Goal: Task Accomplishment & Management: Use online tool/utility

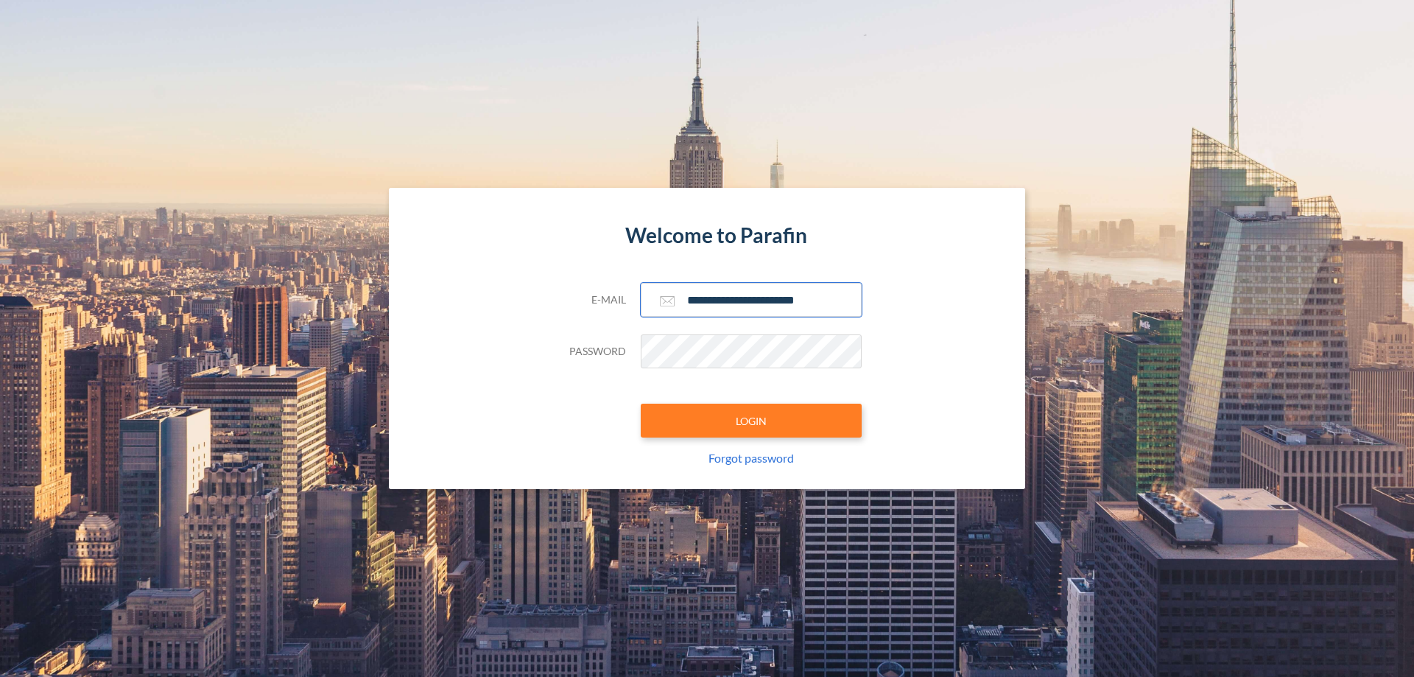
type input "**********"
click at [751, 421] on button "LOGIN" at bounding box center [751, 421] width 221 height 34
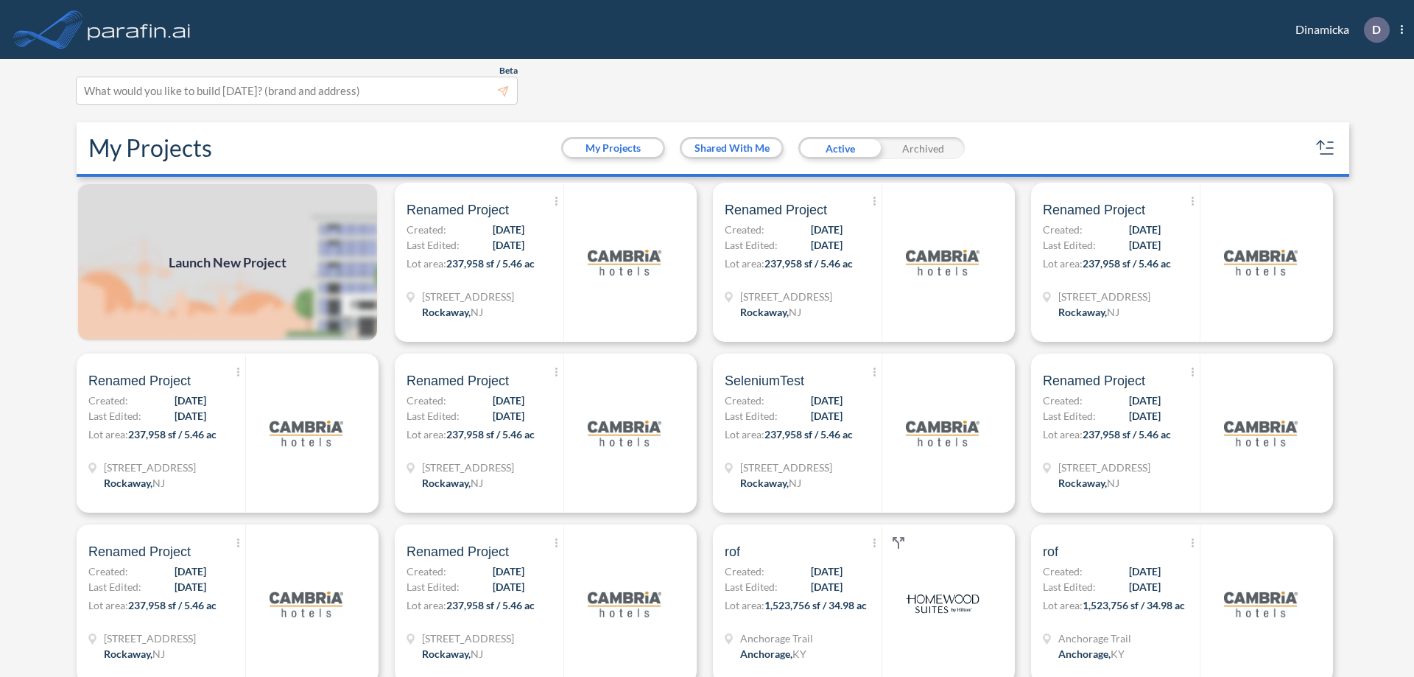
scroll to position [4, 0]
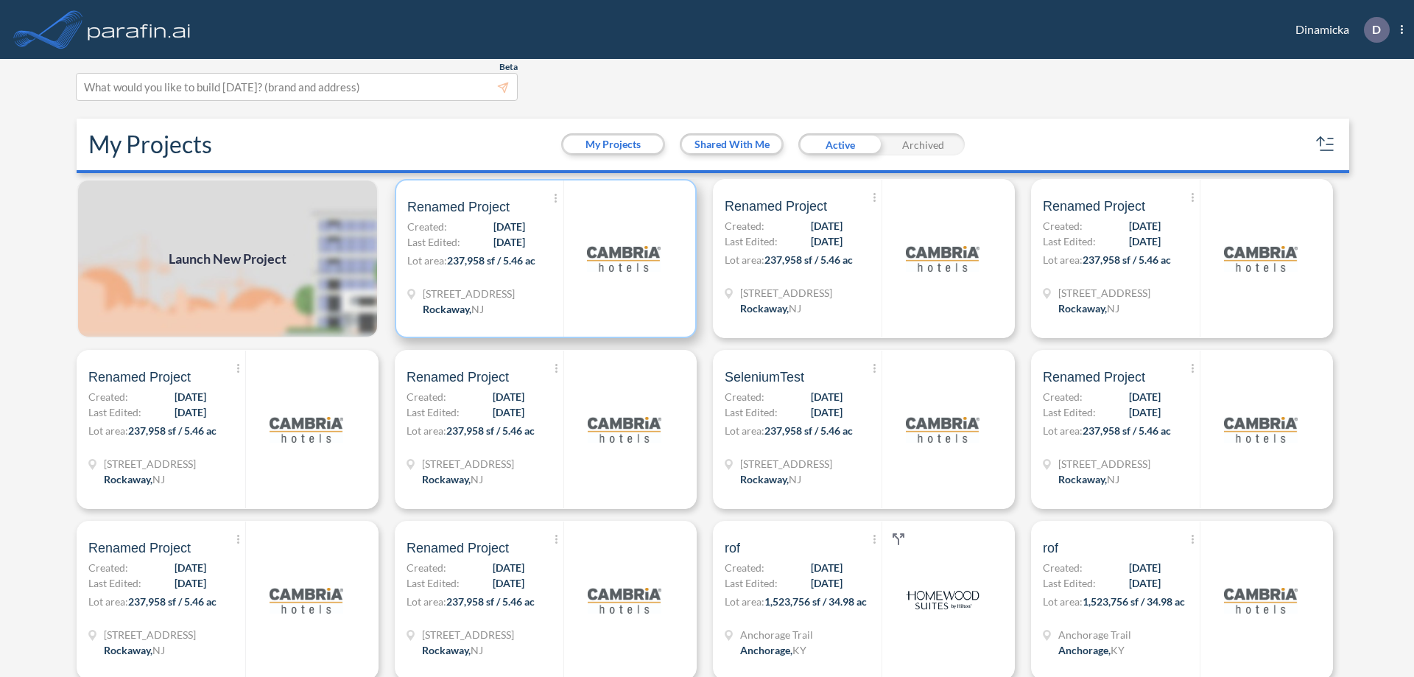
click at [543, 259] on p "Lot area: 237,958 sf / 5.46 ac" at bounding box center [485, 263] width 156 height 21
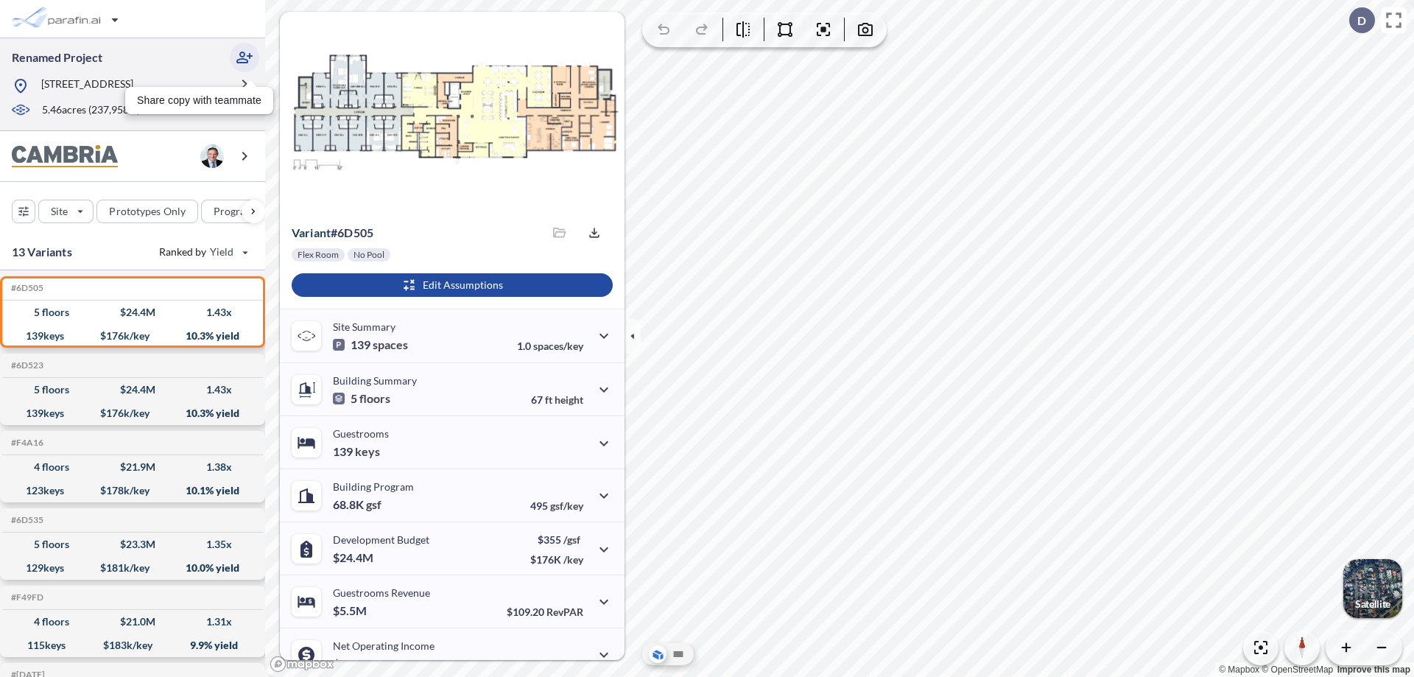
click at [245, 57] on icon "button" at bounding box center [245, 58] width 18 height 18
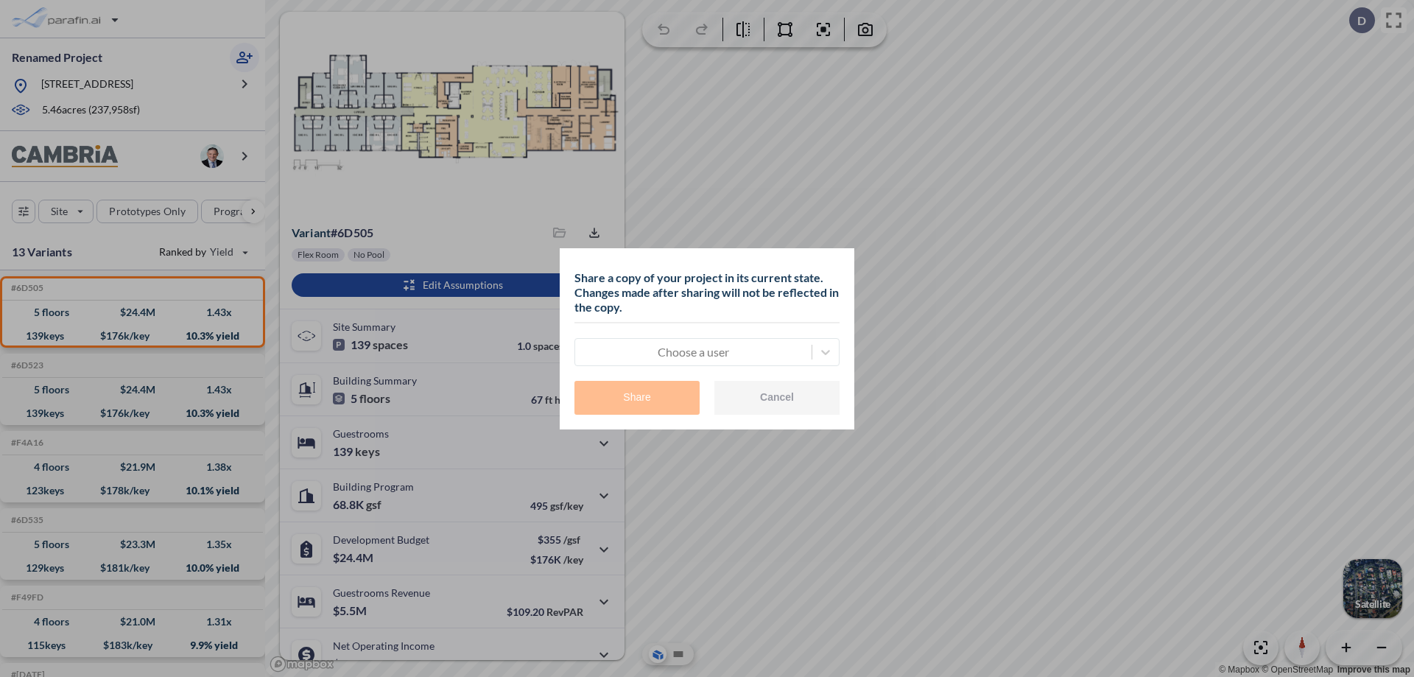
click at [693, 351] on div at bounding box center [694, 352] width 222 height 18
